Goal: Task Accomplishment & Management: Manage account settings

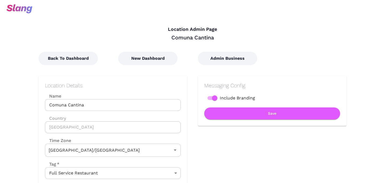
type input "Australian EST ([GEOGRAPHIC_DATA])"
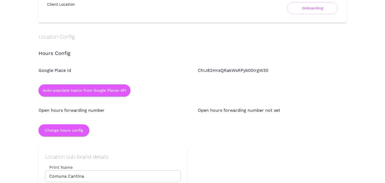
scroll to position [461, 0]
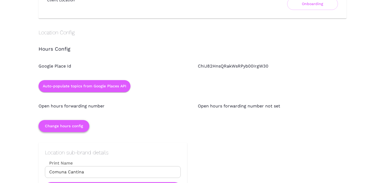
click at [67, 127] on button "Change hours config" at bounding box center [63, 126] width 51 height 12
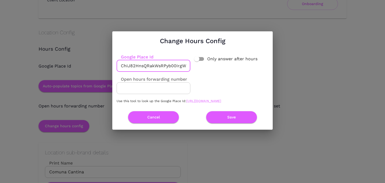
click at [157, 65] on input "ChIJ82HnsQRakWsRPyb00IrgW30" at bounding box center [154, 66] width 74 height 12
click at [81, 115] on div "Change Hours Config Google Place Id ChIJ82HnsQRakWsRPyb00IrgW30 ​ Only answer a…" at bounding box center [192, 80] width 385 height 160
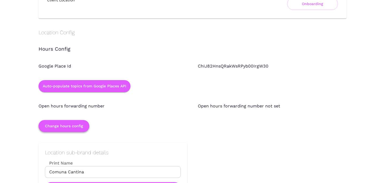
click at [69, 127] on button "Change hours config" at bounding box center [63, 126] width 51 height 12
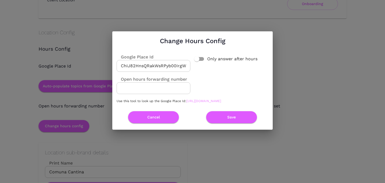
click at [186, 103] on link "[URL][DOMAIN_NAME]" at bounding box center [203, 101] width 35 height 4
click at [146, 121] on button "Cancel" at bounding box center [153, 117] width 51 height 12
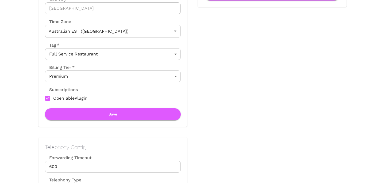
scroll to position [0, 0]
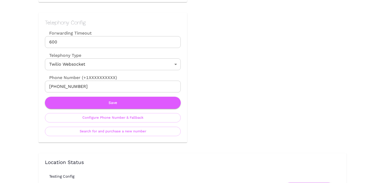
scroll to position [244, 0]
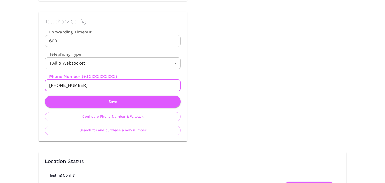
drag, startPoint x: 55, startPoint y: 85, endPoint x: 113, endPoint y: 85, distance: 58.5
click at [113, 85] on input "[PHONE_NUMBER]" at bounding box center [113, 85] width 136 height 12
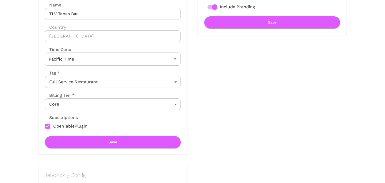
scroll to position [96, 0]
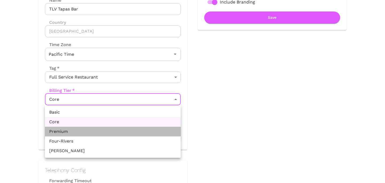
click at [117, 132] on li "Premium" at bounding box center [113, 131] width 136 height 10
type input "Premium"
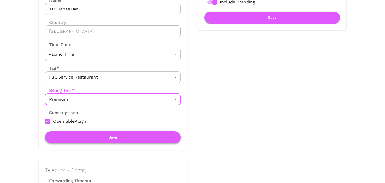
click at [116, 134] on button "Save" at bounding box center [113, 137] width 136 height 12
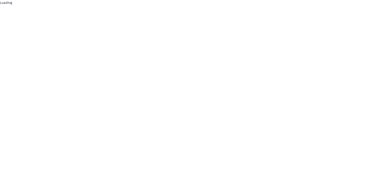
scroll to position [0, 0]
